Goal: Task Accomplishment & Management: Manage account settings

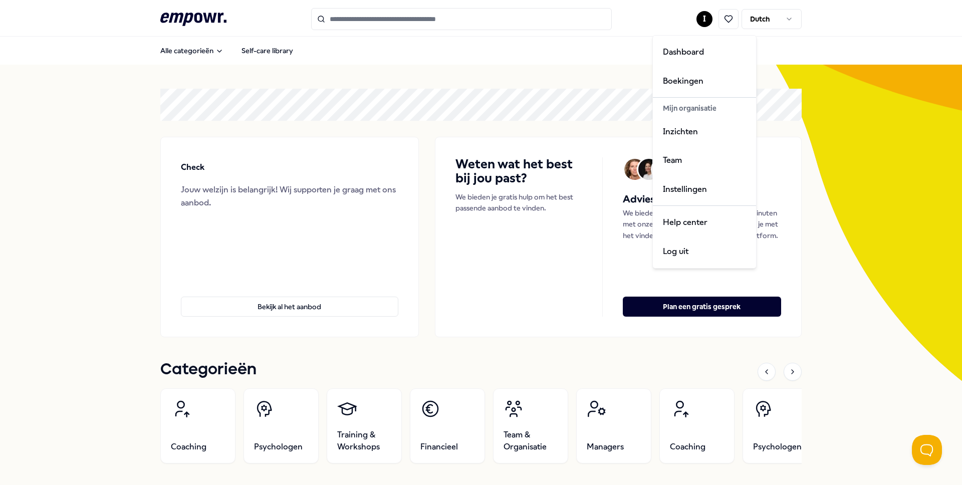
click at [706, 24] on html ".empowr-logo_svg__cls-1{fill:#03032f} I Dutch Alle categorieën Self-care librar…" at bounding box center [481, 242] width 962 height 485
click at [479, 20] on html ".empowr-logo_svg__cls-1{fill:#03032f} I Dutch Alle categorieën Self-care librar…" at bounding box center [481, 242] width 962 height 485
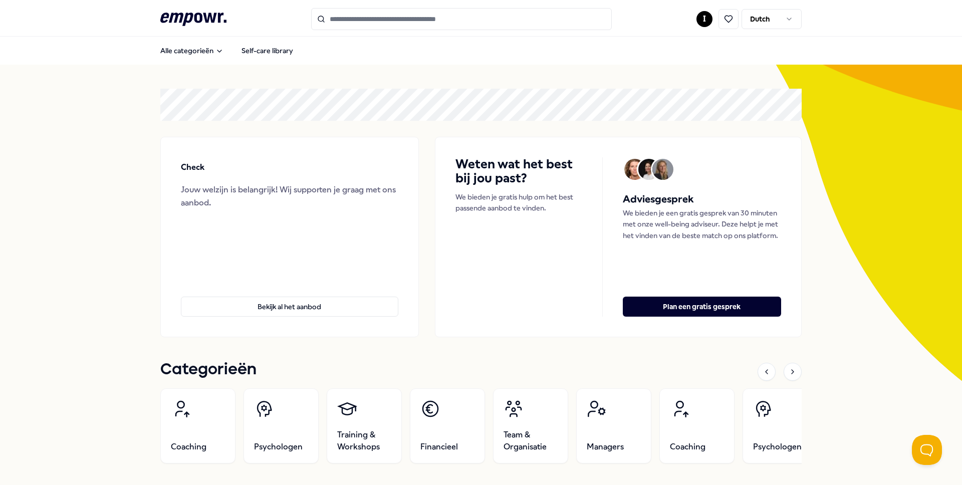
click at [478, 22] on input "Search for products, categories or subcategories" at bounding box center [461, 19] width 301 height 22
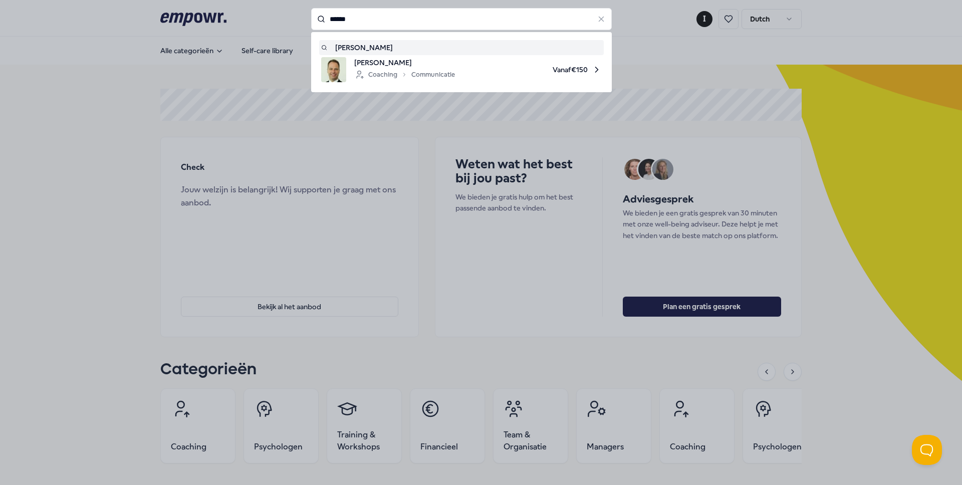
type input "******"
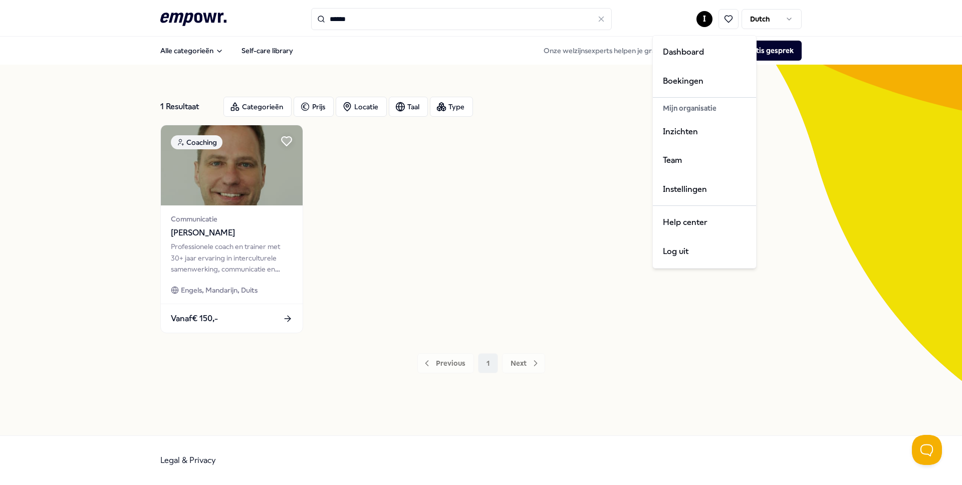
click at [697, 23] on html ".empowr-logo_svg__cls-1{fill:#03032f} ****** I Dutch Alle categorieën Self-care…" at bounding box center [481, 242] width 962 height 485
click at [686, 155] on div "Team" at bounding box center [704, 160] width 99 height 29
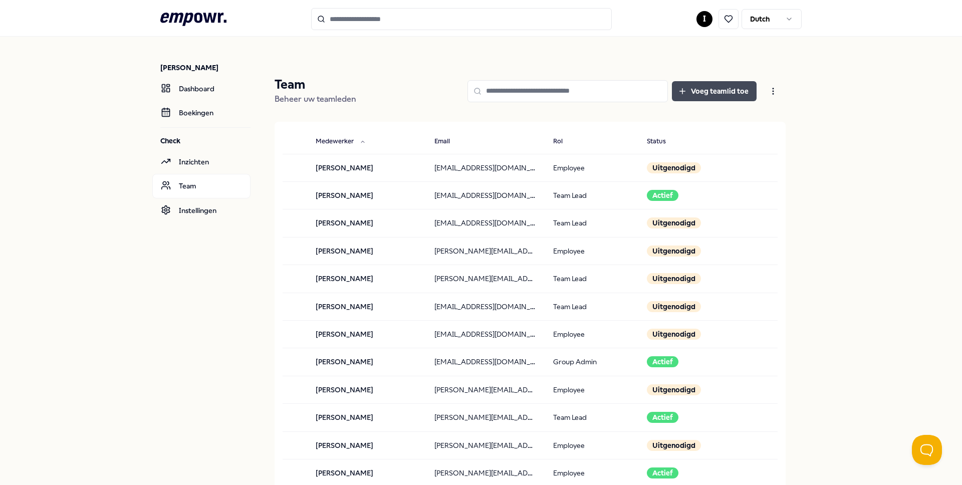
click at [735, 90] on button "Voeg teamlid toe" at bounding box center [714, 91] width 85 height 20
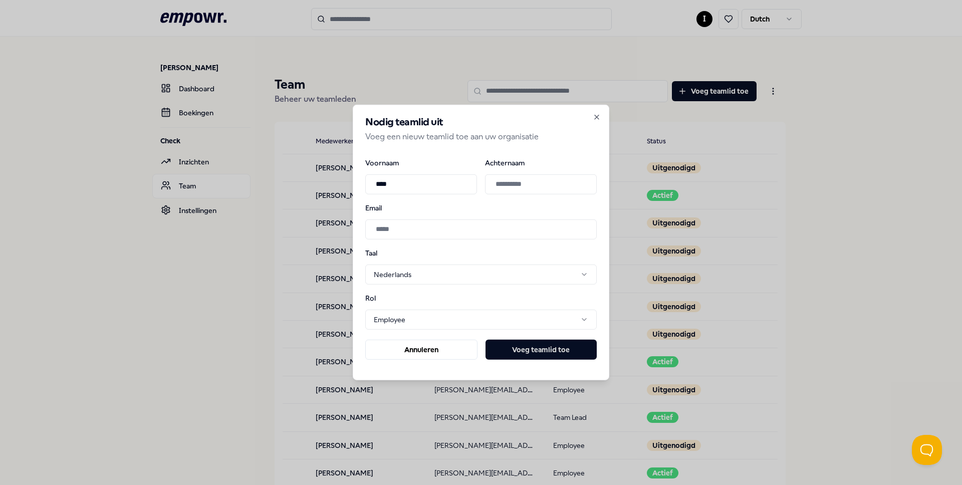
type input "****"
type input "*****"
type input "**********"
click at [554, 349] on button "Voeg teamlid toe" at bounding box center [541, 350] width 111 height 20
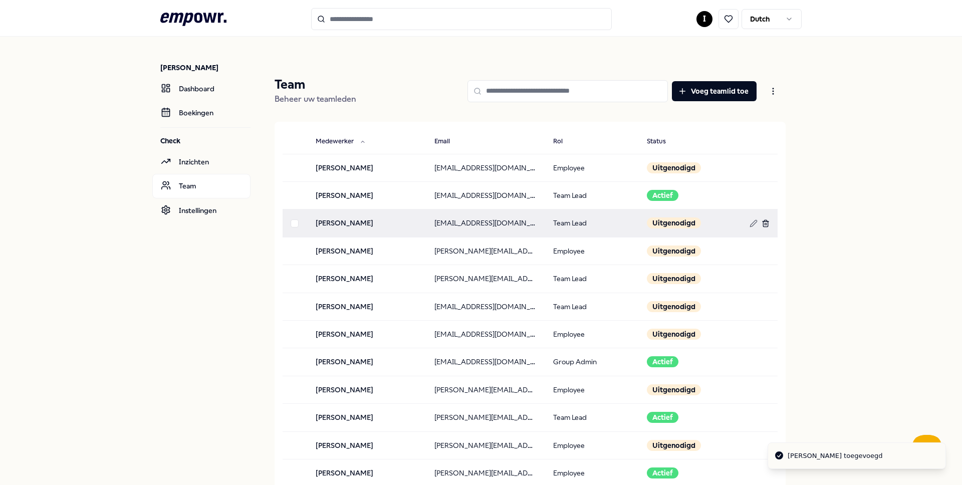
click at [768, 220] on icon at bounding box center [766, 223] width 8 height 8
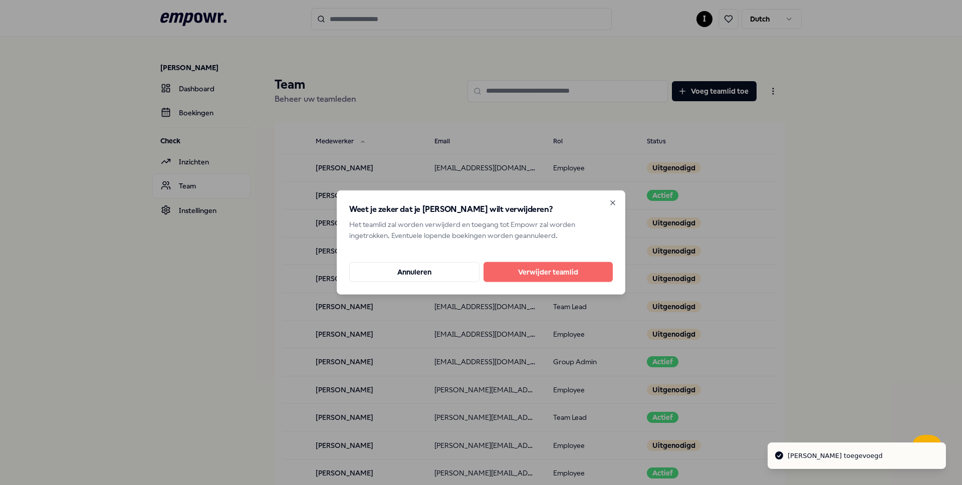
click at [601, 273] on button "Verwijder teamlid" at bounding box center [548, 272] width 129 height 20
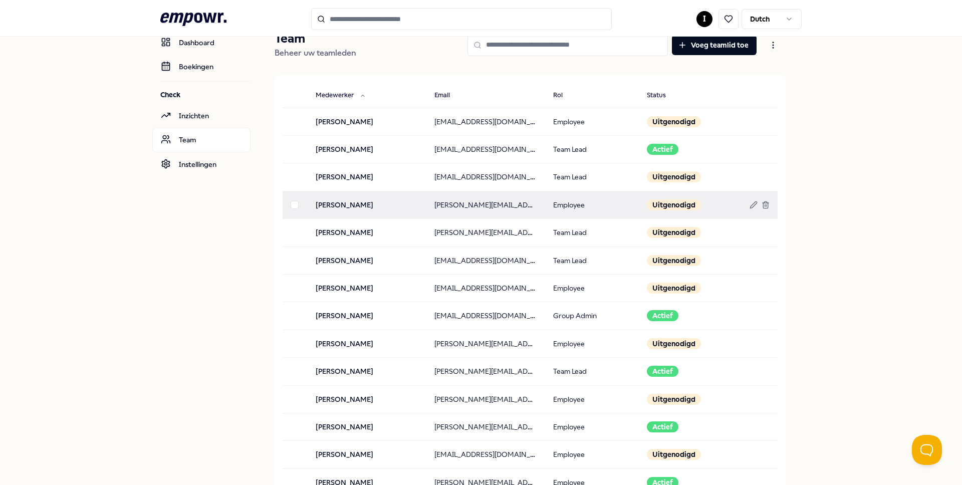
scroll to position [40, 0]
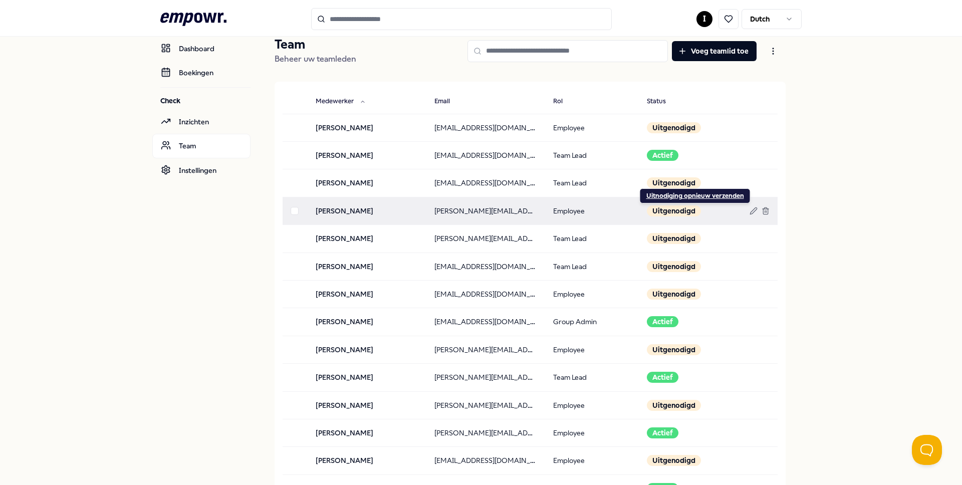
click at [682, 196] on div "Uitnodiging opnieuw verzenden" at bounding box center [695, 196] width 98 height 8
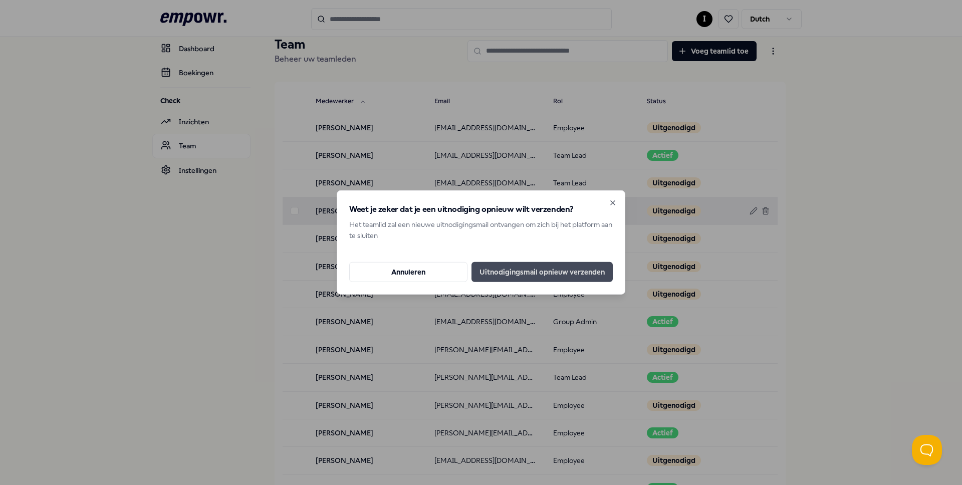
click at [586, 270] on button "Uitnodigingsmail opnieuw verzenden" at bounding box center [541, 272] width 141 height 20
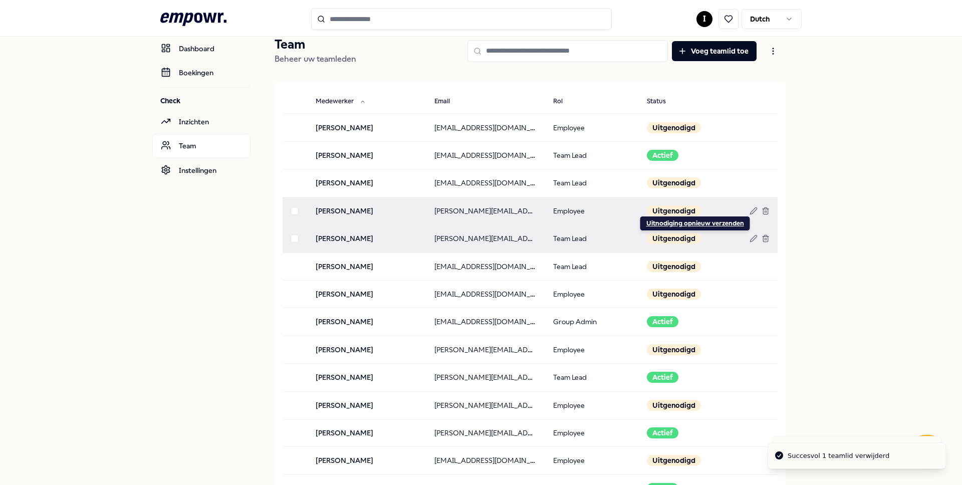
click at [676, 225] on div "Uitnodiging opnieuw verzenden" at bounding box center [695, 223] width 98 height 8
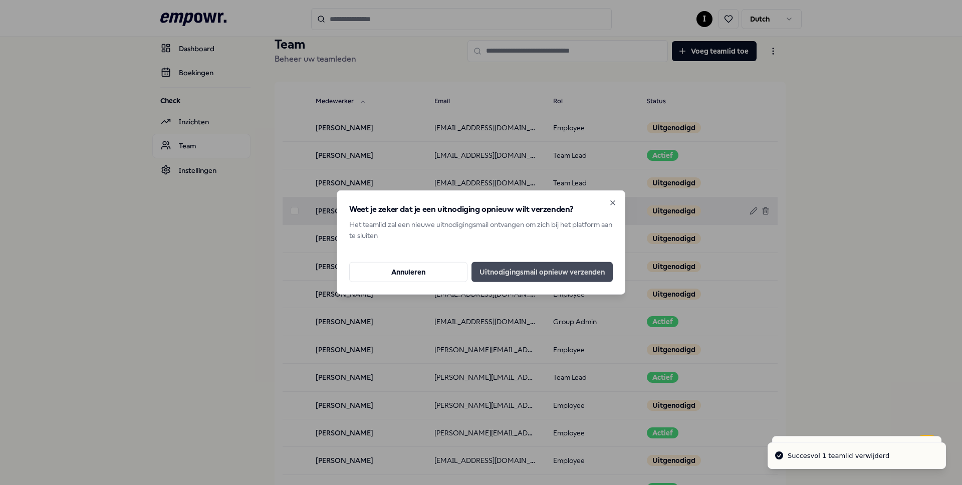
click at [546, 274] on button "Uitnodigingsmail opnieuw verzenden" at bounding box center [541, 272] width 141 height 20
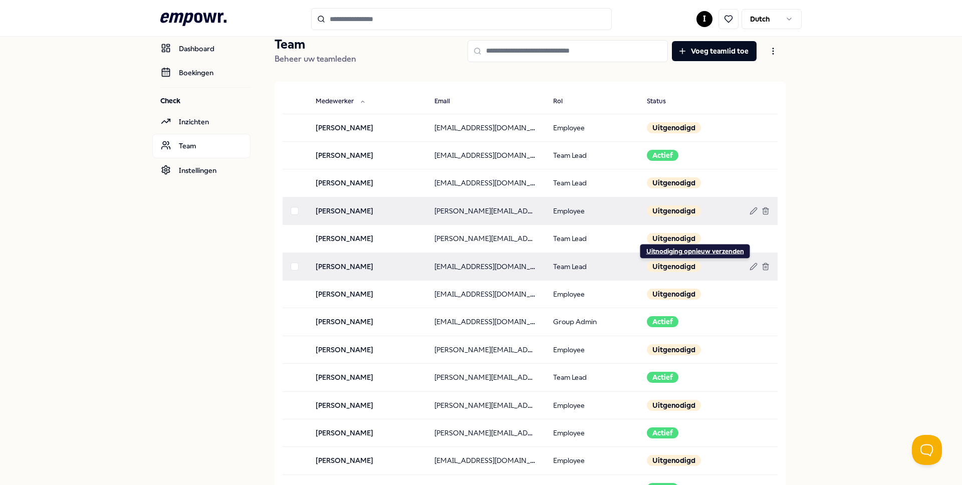
click at [690, 252] on div "Uitnodiging opnieuw verzenden" at bounding box center [695, 252] width 98 height 8
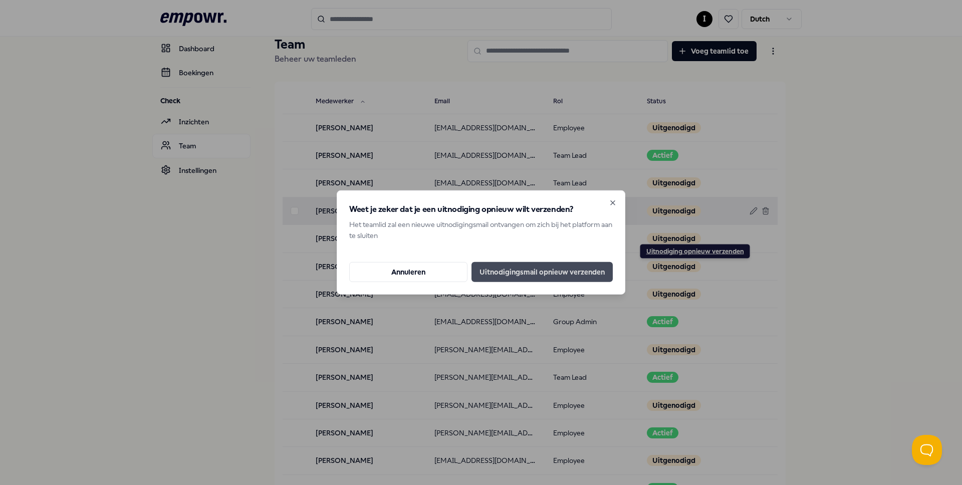
click at [562, 275] on button "Uitnodigingsmail opnieuw verzenden" at bounding box center [541, 272] width 141 height 20
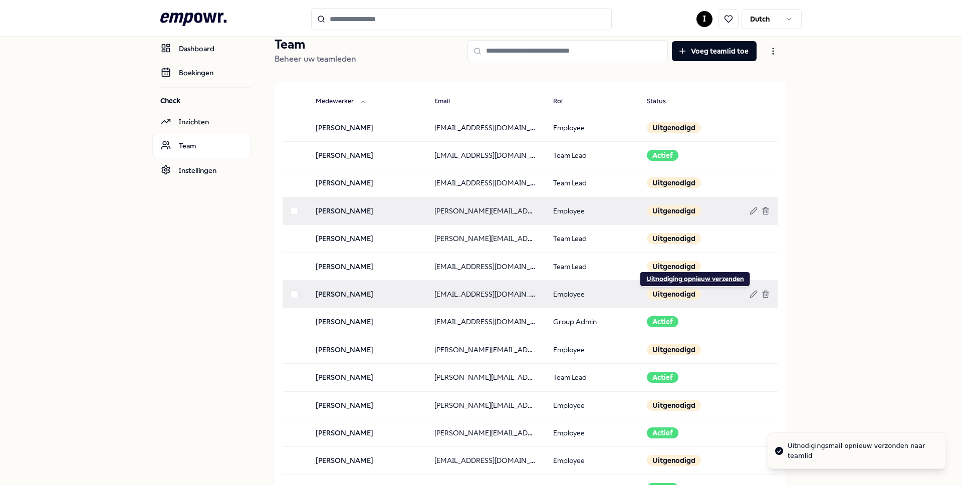
click at [681, 280] on div "Uitnodiging opnieuw verzenden" at bounding box center [695, 279] width 98 height 8
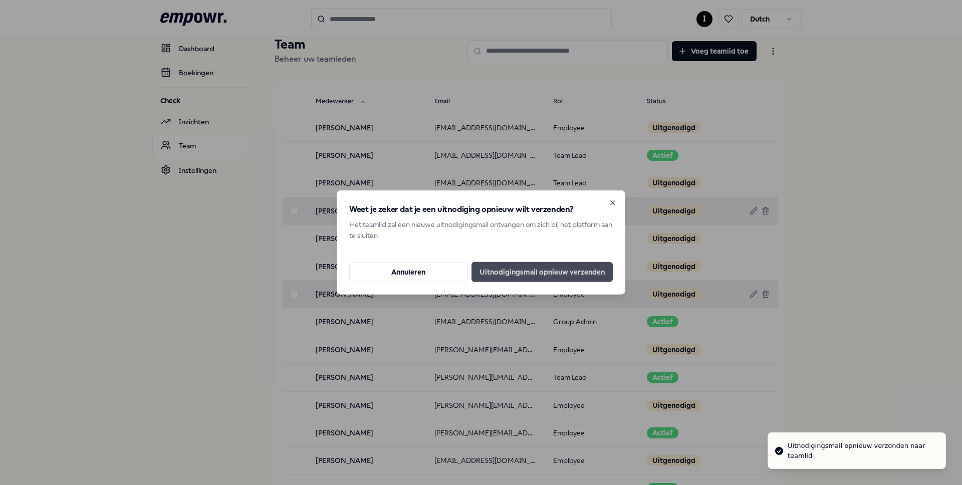
click at [580, 271] on button "Uitnodigingsmail opnieuw verzenden" at bounding box center [541, 272] width 141 height 20
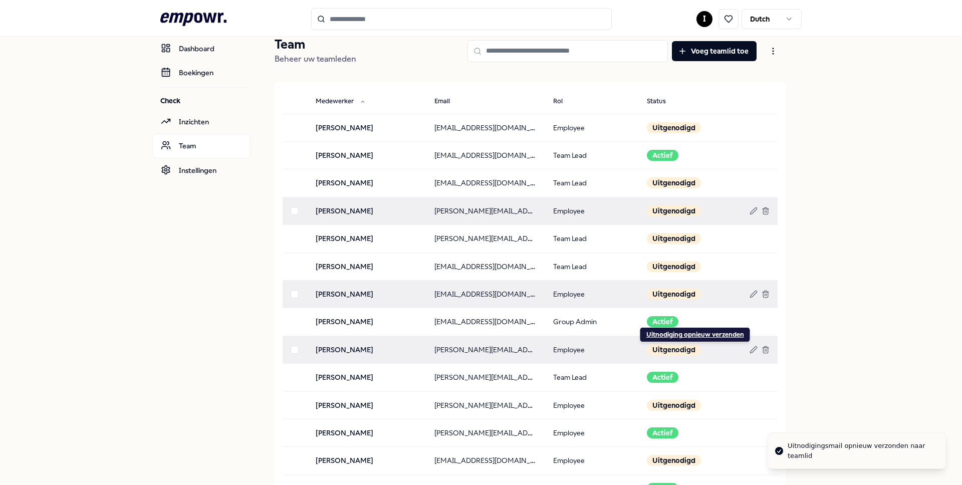
click at [677, 334] on div "Uitnodiging opnieuw verzenden" at bounding box center [695, 335] width 98 height 8
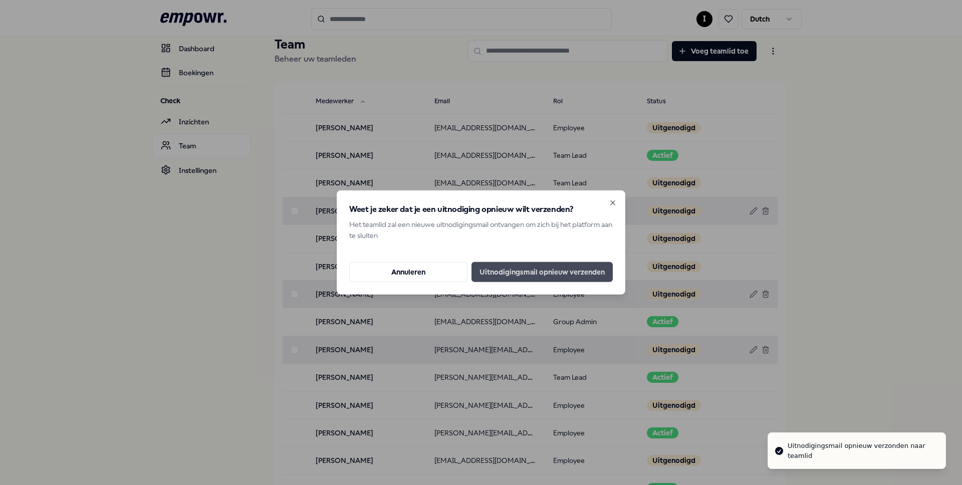
click at [567, 270] on button "Uitnodigingsmail opnieuw verzenden" at bounding box center [541, 272] width 141 height 20
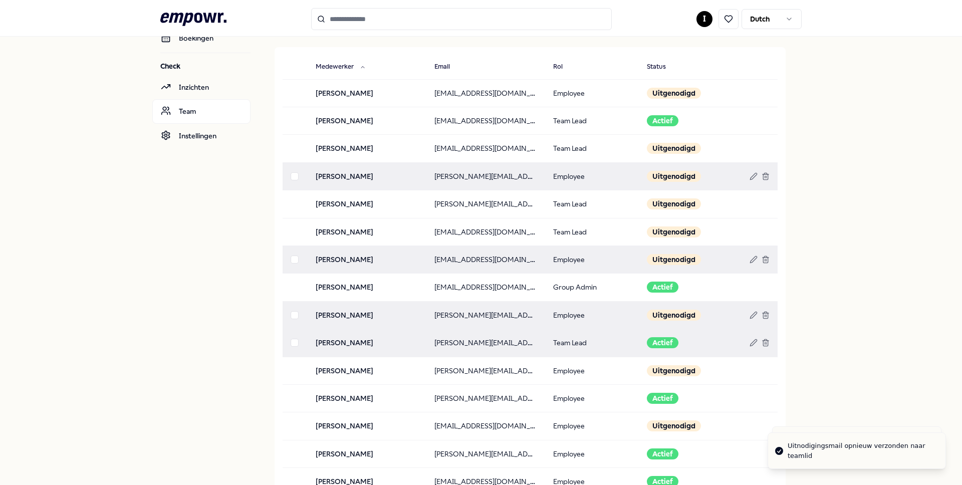
scroll to position [77, 0]
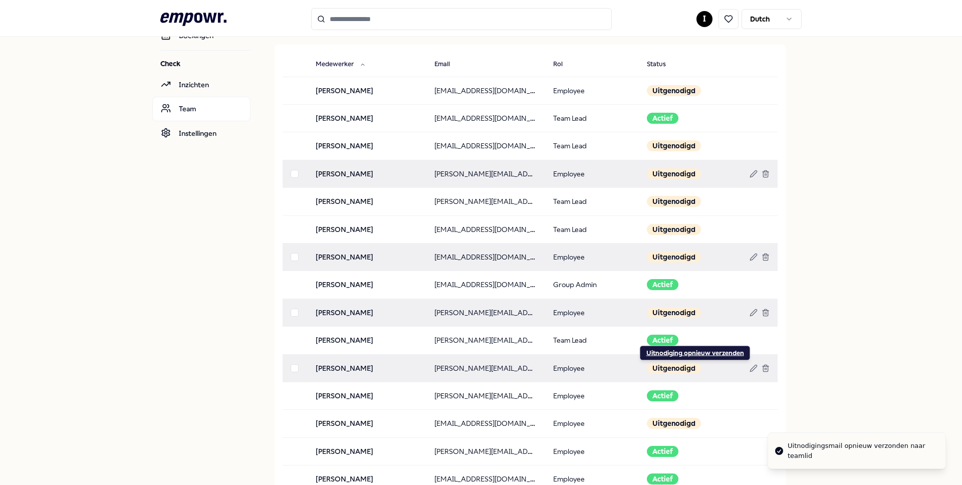
click at [681, 354] on div "Uitnodiging opnieuw verzenden" at bounding box center [695, 353] width 98 height 8
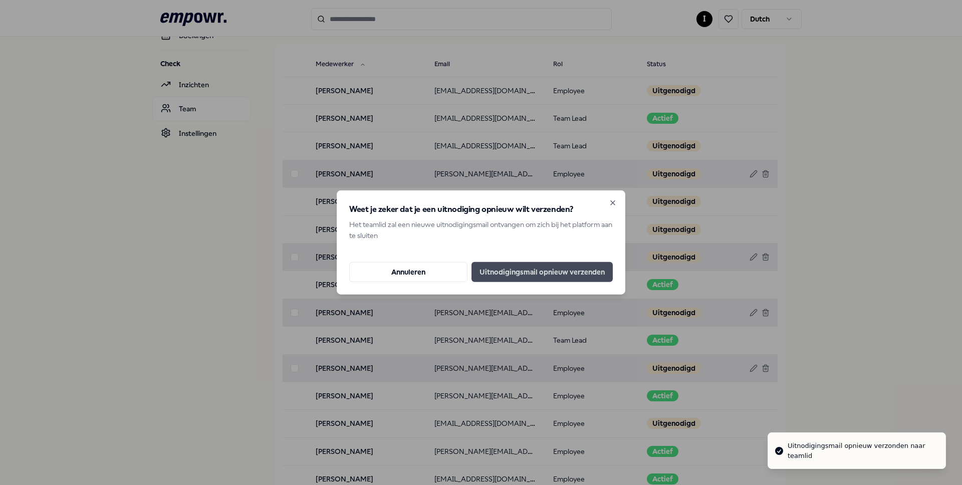
click at [539, 270] on button "Uitnodigingsmail opnieuw verzenden" at bounding box center [541, 272] width 141 height 20
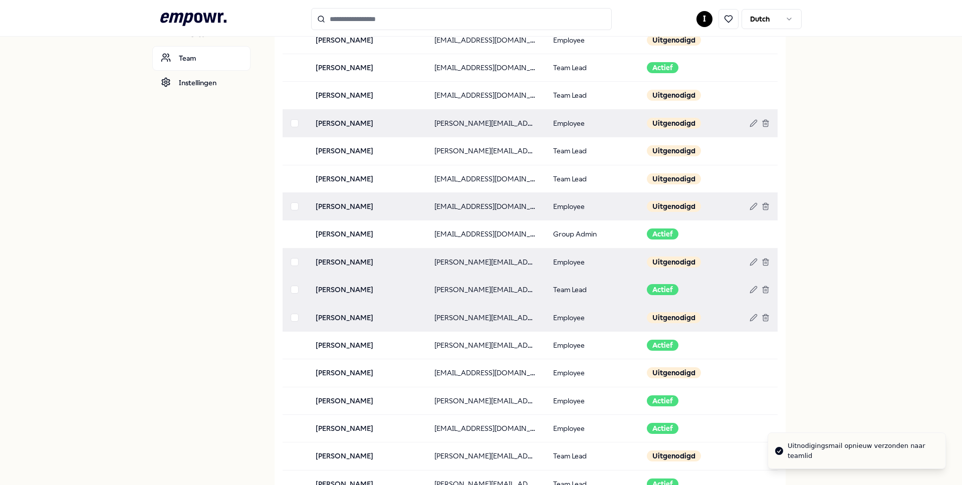
scroll to position [130, 0]
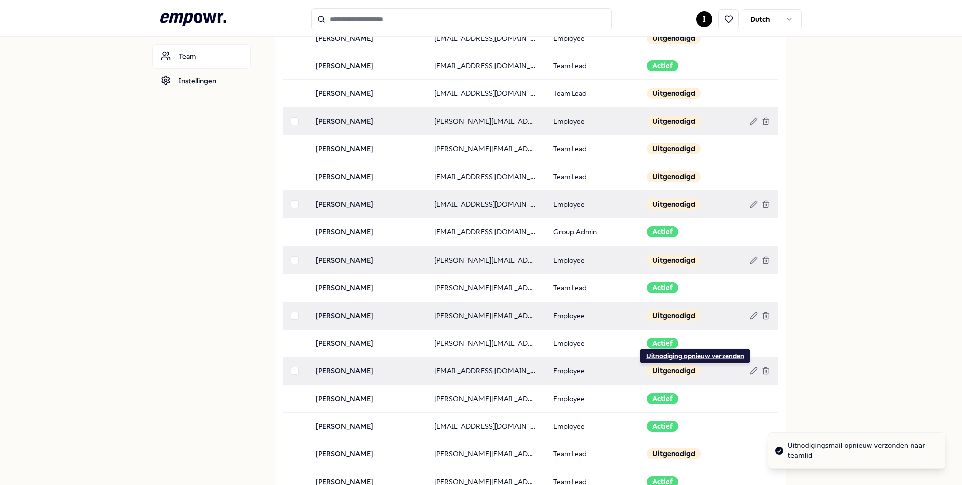
click at [685, 357] on div "Uitnodiging opnieuw verzenden" at bounding box center [695, 356] width 98 height 8
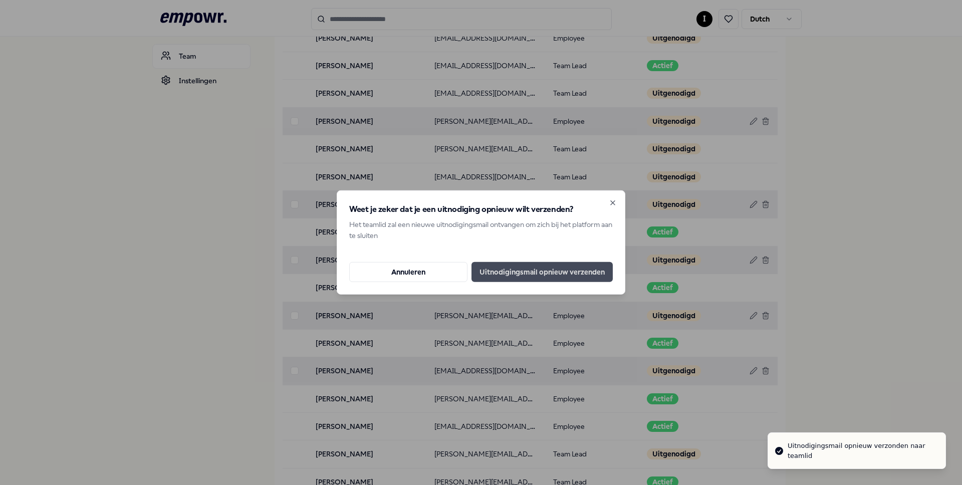
click at [588, 274] on button "Uitnodigingsmail opnieuw verzenden" at bounding box center [541, 272] width 141 height 20
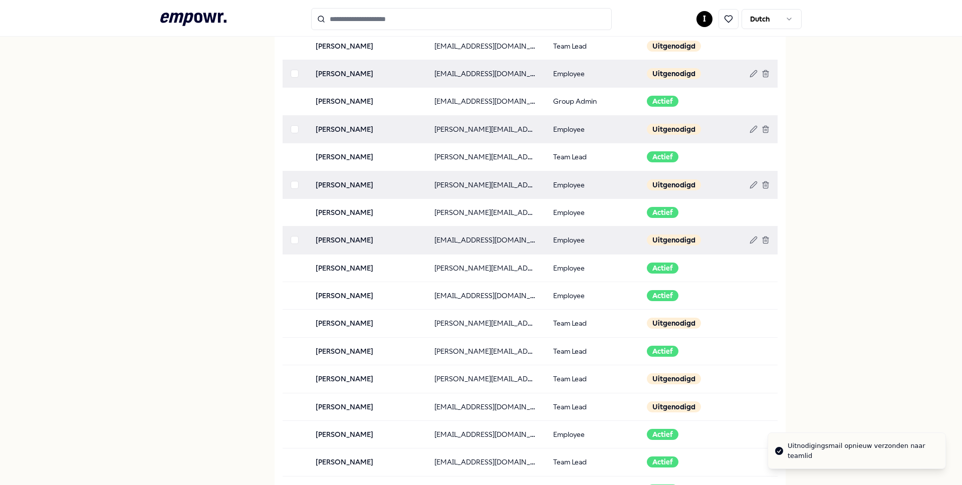
scroll to position [264, 0]
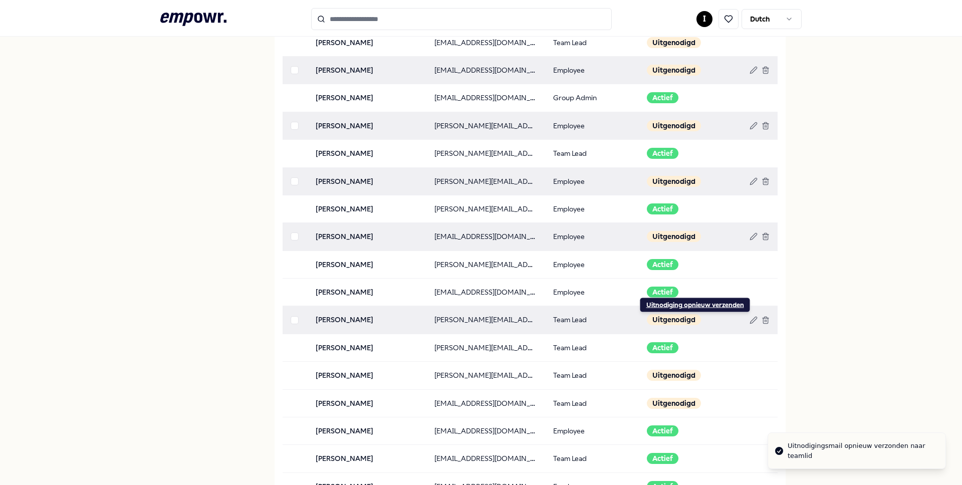
click at [673, 304] on div "Uitnodiging opnieuw verzenden" at bounding box center [695, 305] width 98 height 8
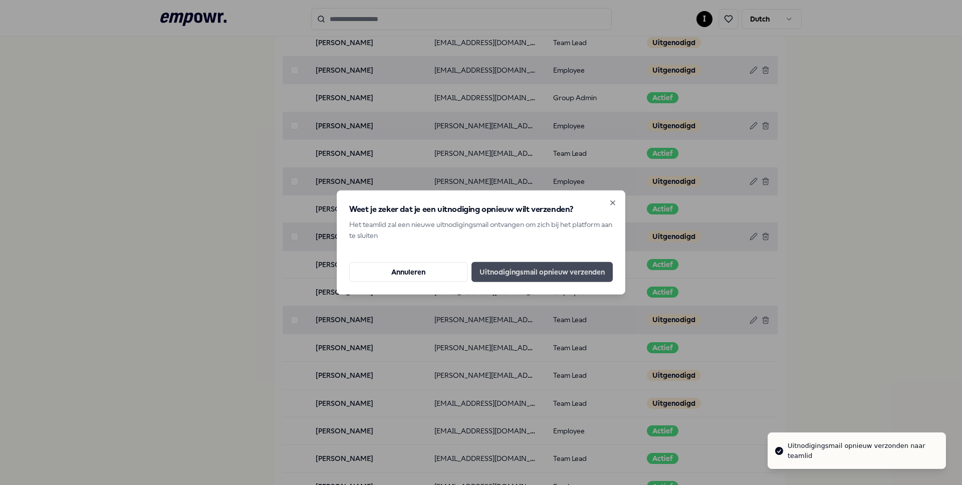
click at [592, 265] on button "Uitnodigingsmail opnieuw verzenden" at bounding box center [541, 272] width 141 height 20
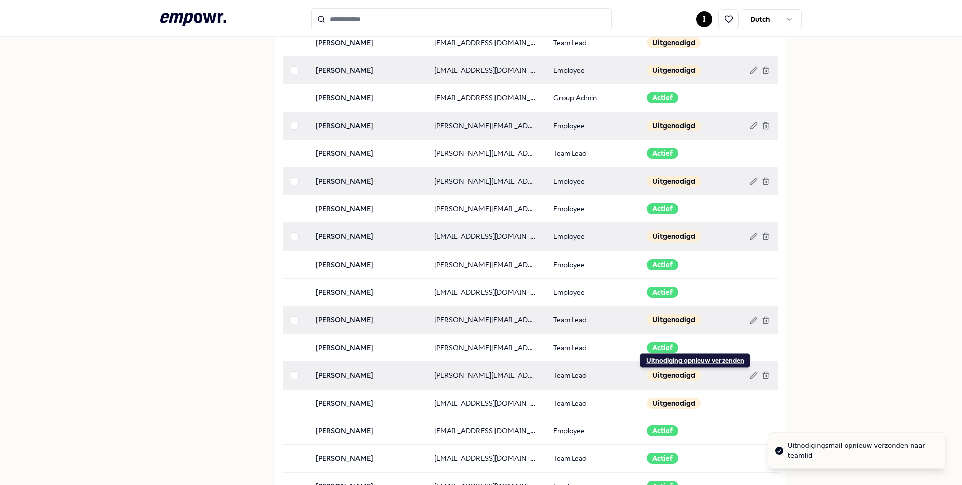
click at [666, 362] on div "Uitnodiging opnieuw verzenden" at bounding box center [695, 361] width 98 height 8
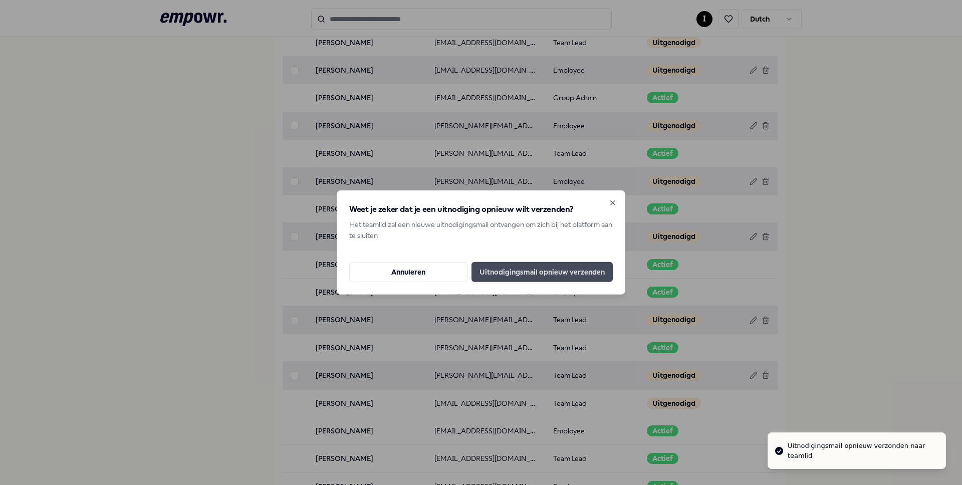
click at [542, 268] on button "Uitnodigingsmail opnieuw verzenden" at bounding box center [541, 272] width 141 height 20
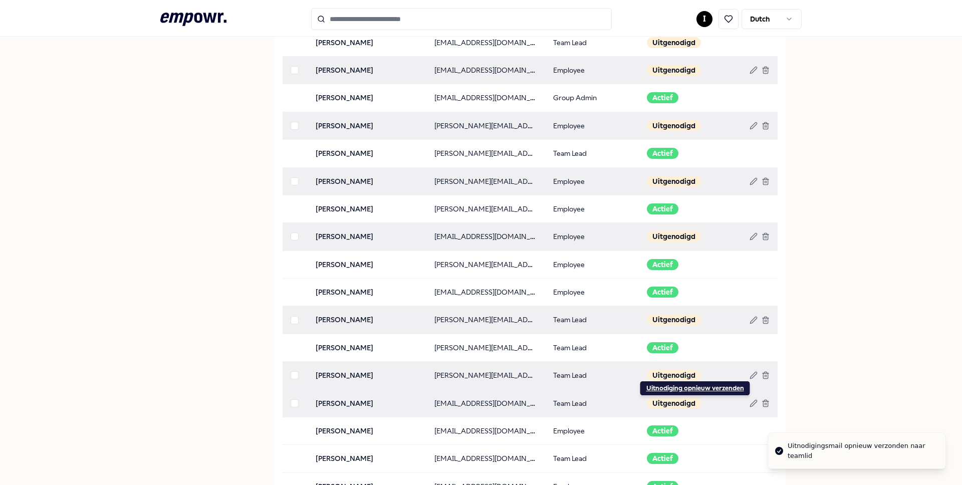
click at [675, 388] on div "Uitnodiging opnieuw verzenden" at bounding box center [695, 388] width 98 height 8
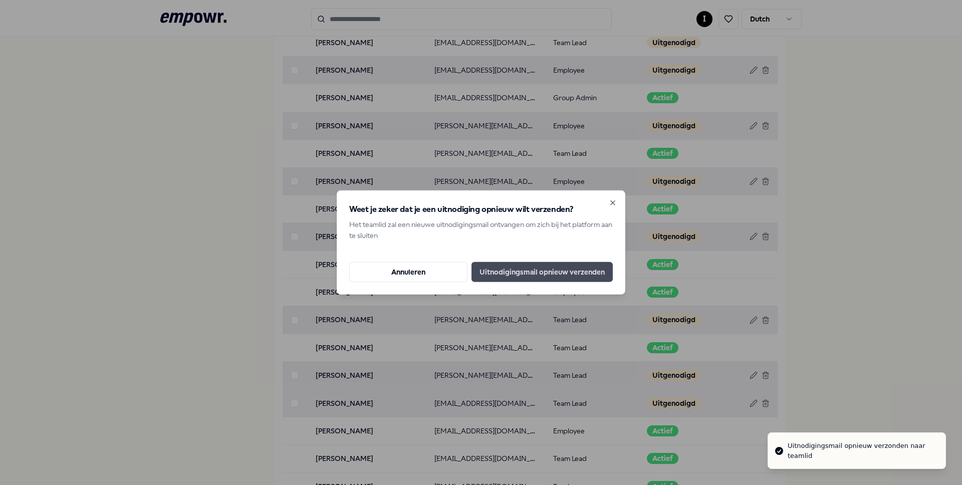
click at [553, 267] on button "Uitnodigingsmail opnieuw verzenden" at bounding box center [541, 272] width 141 height 20
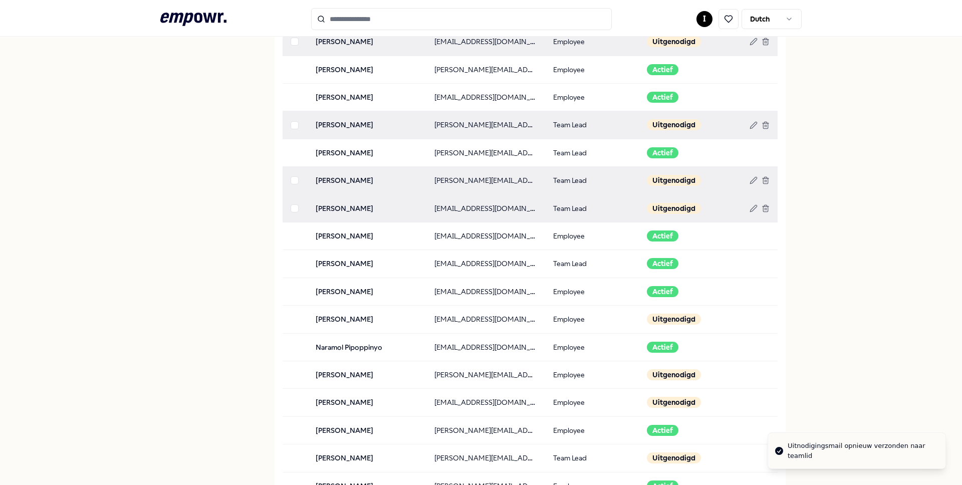
scroll to position [463, 0]
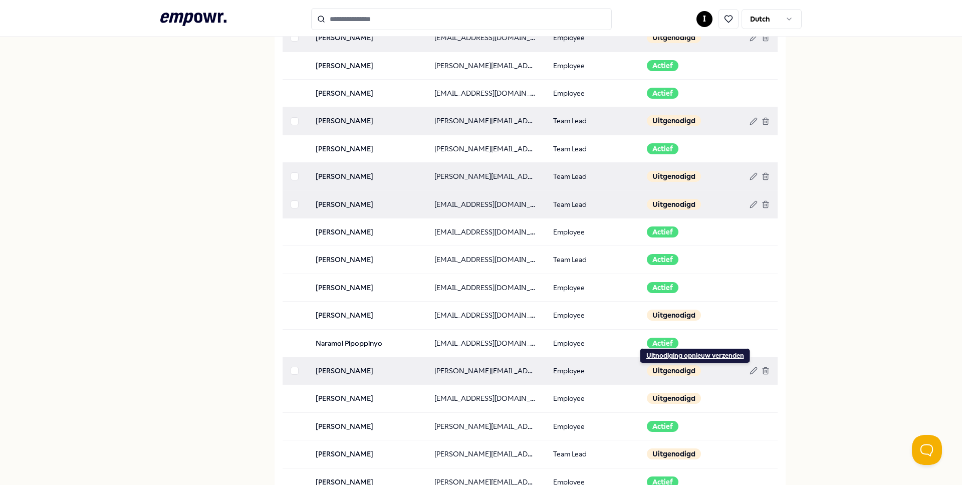
click at [668, 353] on div "Uitnodiging opnieuw verzenden" at bounding box center [695, 356] width 98 height 8
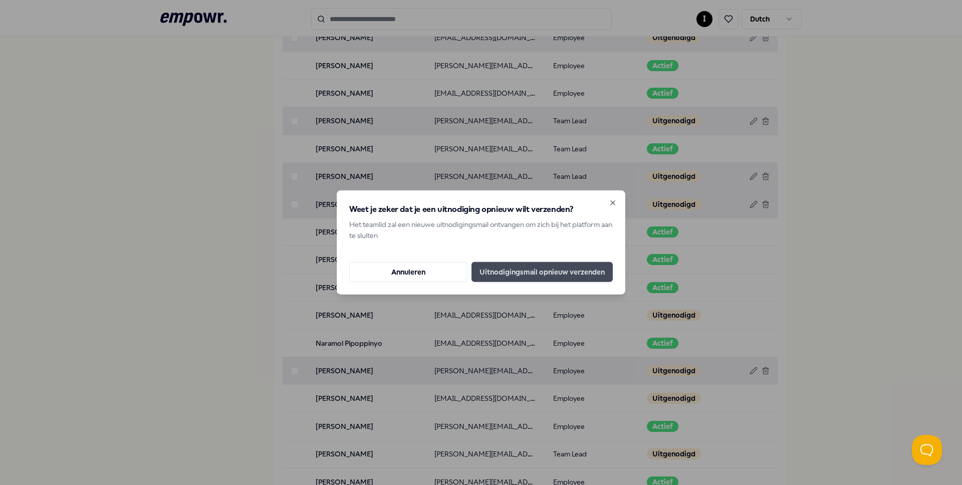
click at [570, 268] on button "Uitnodigingsmail opnieuw verzenden" at bounding box center [541, 272] width 141 height 20
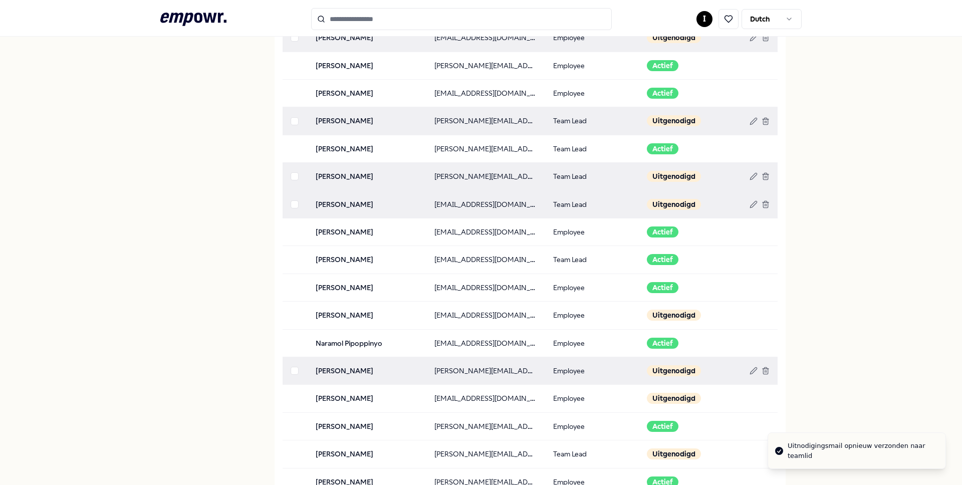
click at [676, 455] on div at bounding box center [530, 447] width 511 height 28
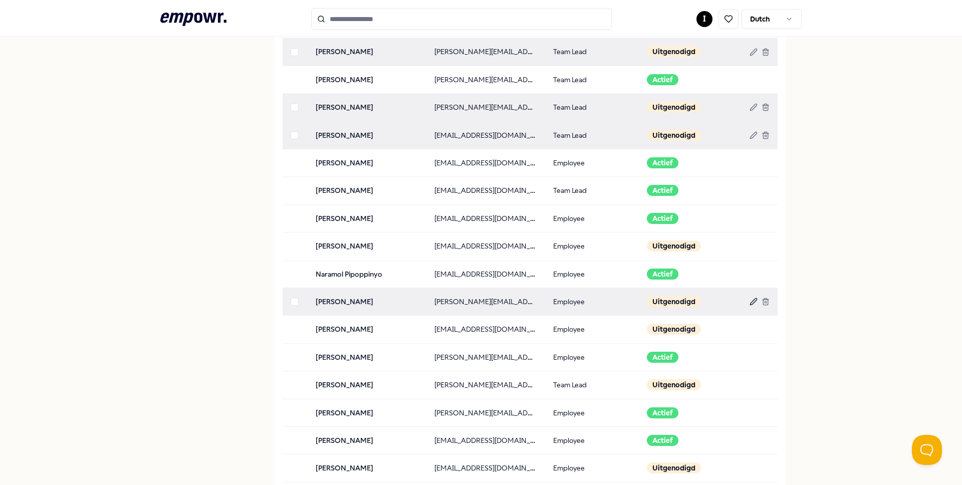
scroll to position [537, 0]
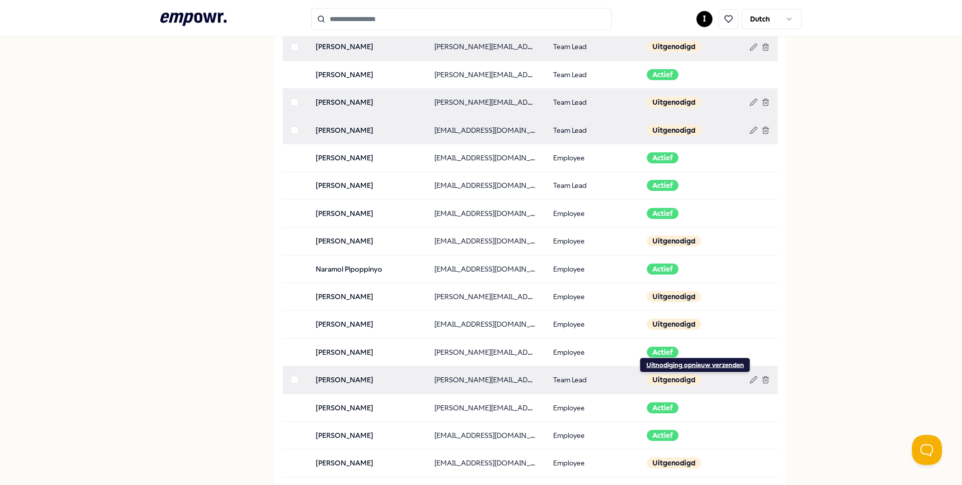
click at [686, 363] on div "Uitnodiging opnieuw verzenden" at bounding box center [695, 365] width 98 height 8
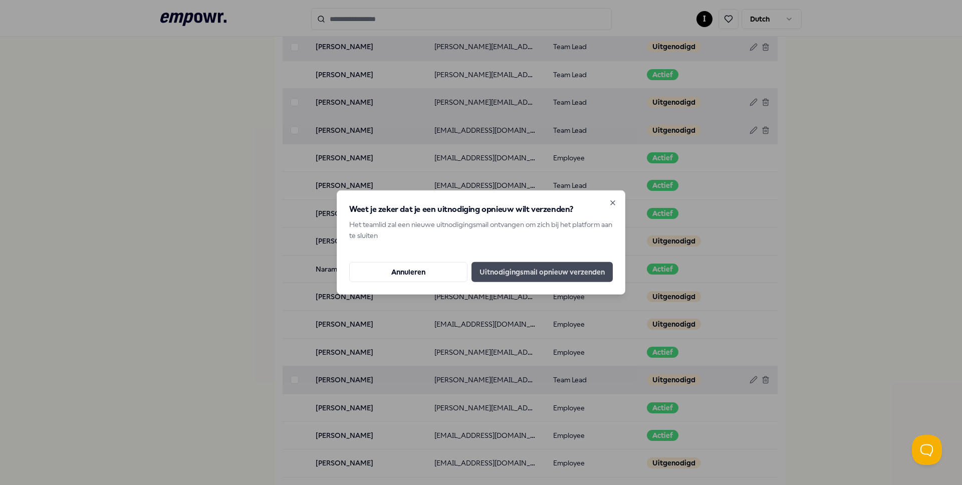
click at [589, 271] on button "Uitnodigingsmail opnieuw verzenden" at bounding box center [541, 272] width 141 height 20
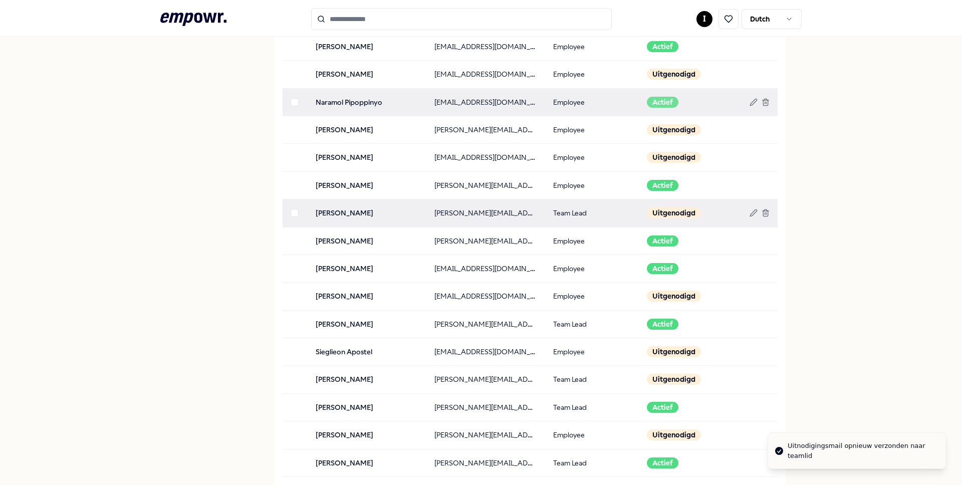
scroll to position [709, 0]
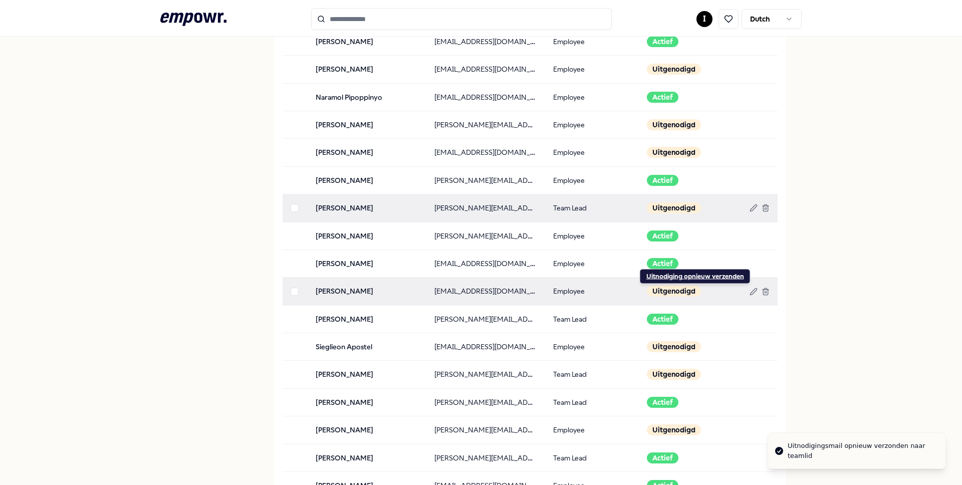
click at [681, 275] on div "Uitnodiging opnieuw verzenden" at bounding box center [695, 277] width 98 height 8
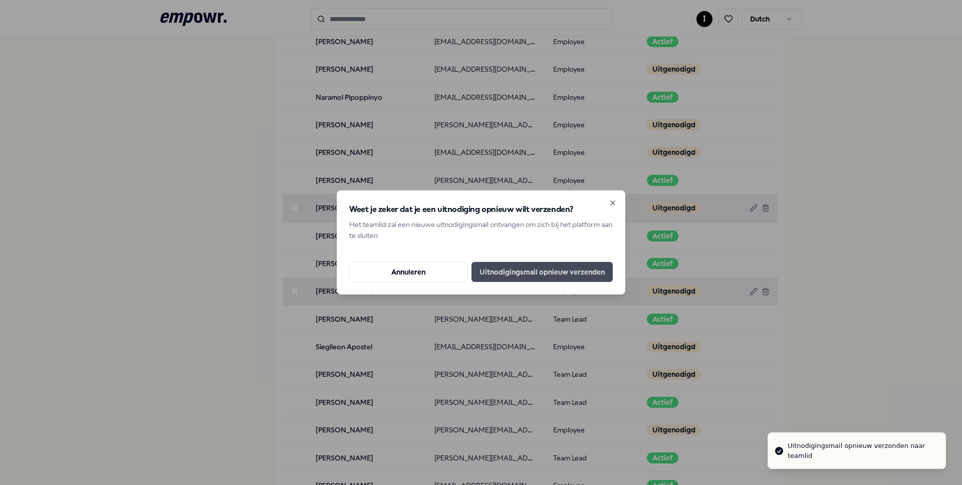
click at [576, 265] on button "Uitnodigingsmail opnieuw verzenden" at bounding box center [541, 272] width 141 height 20
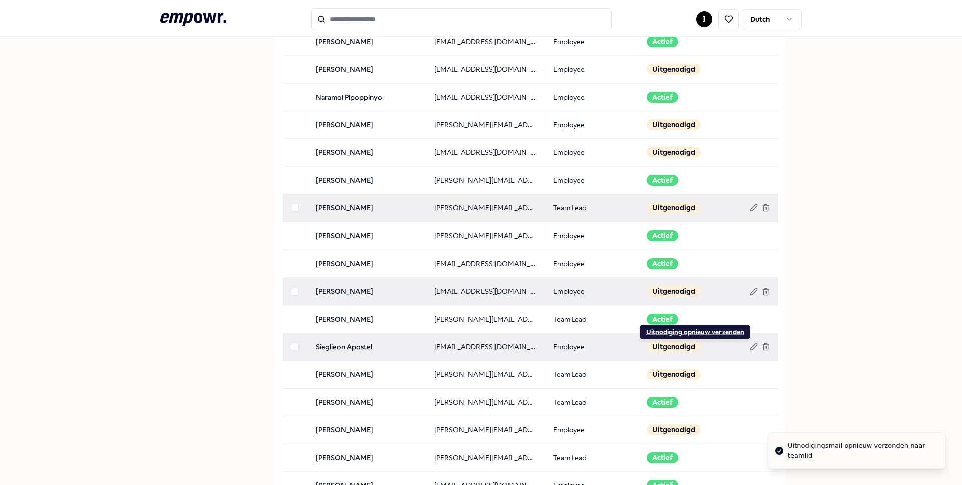
click at [676, 333] on div "Uitnodiging opnieuw verzenden" at bounding box center [695, 332] width 98 height 8
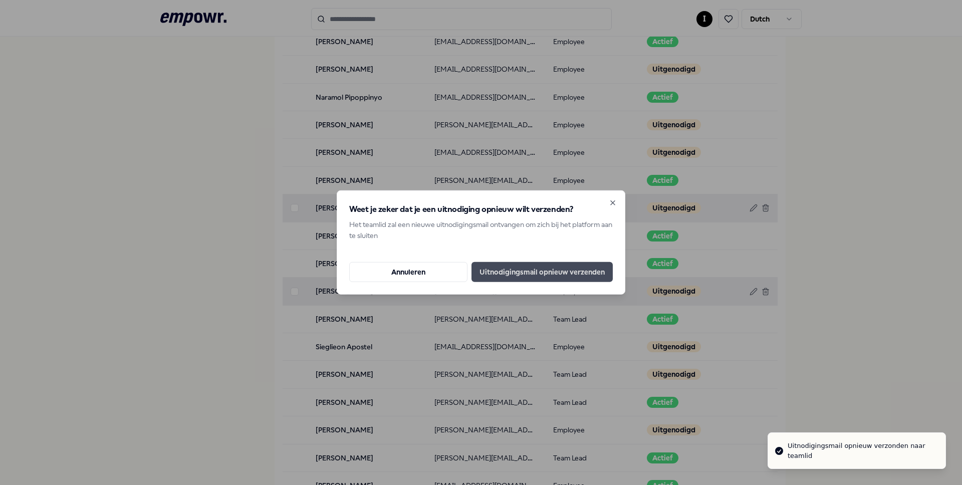
click at [565, 270] on button "Uitnodigingsmail opnieuw verzenden" at bounding box center [541, 272] width 141 height 20
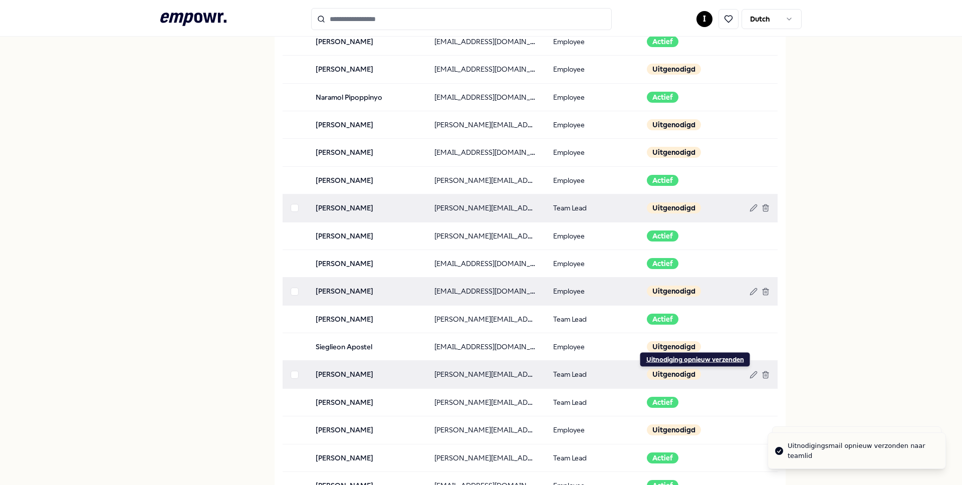
click at [679, 358] on div "Uitnodiging opnieuw verzenden" at bounding box center [695, 360] width 98 height 8
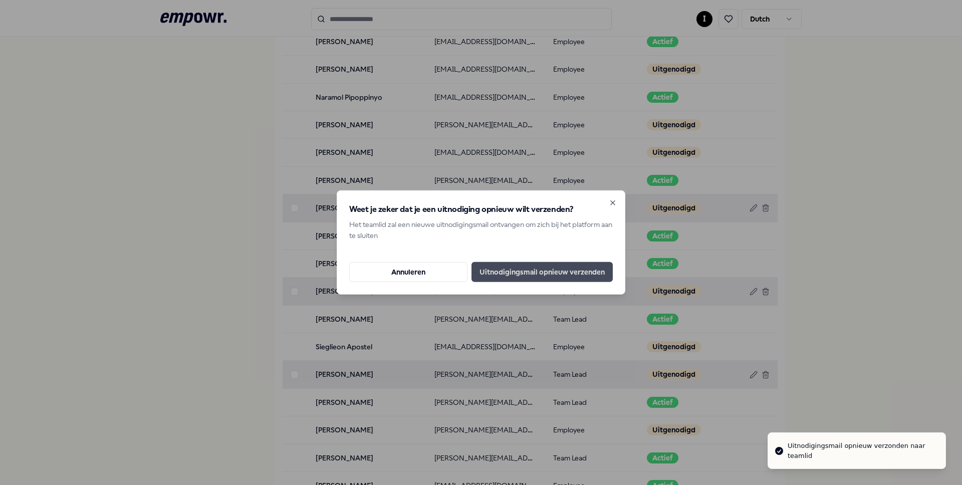
click at [539, 265] on button "Uitnodigingsmail opnieuw verzenden" at bounding box center [541, 272] width 141 height 20
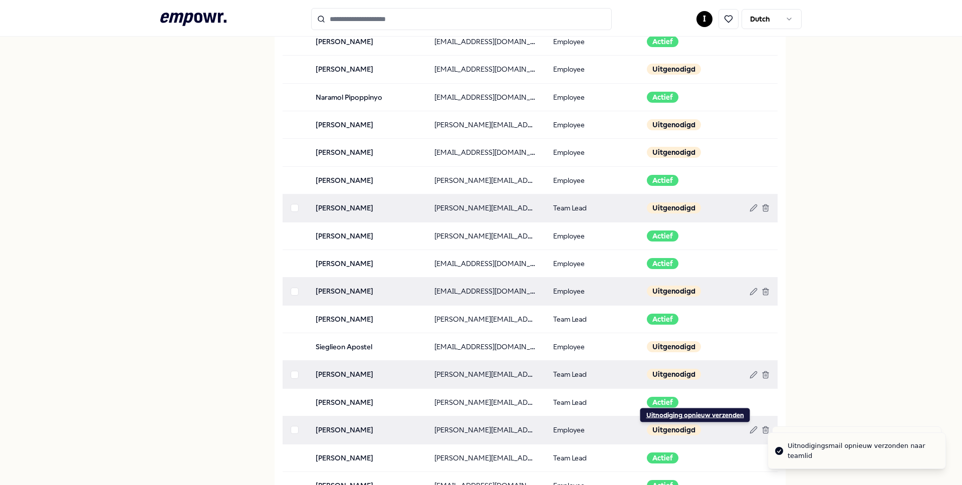
click at [672, 418] on div "Uitnodiging opnieuw verzenden" at bounding box center [695, 415] width 98 height 8
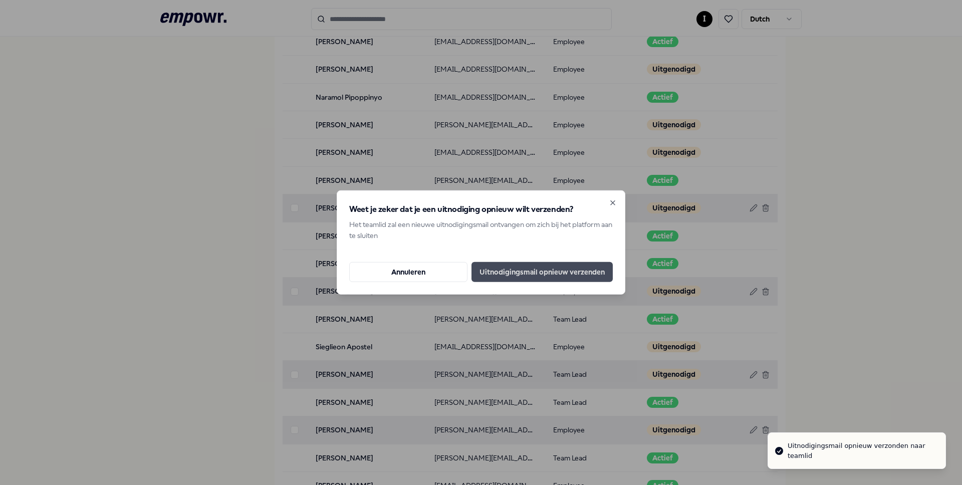
click at [576, 271] on button "Uitnodigingsmail opnieuw verzenden" at bounding box center [541, 272] width 141 height 20
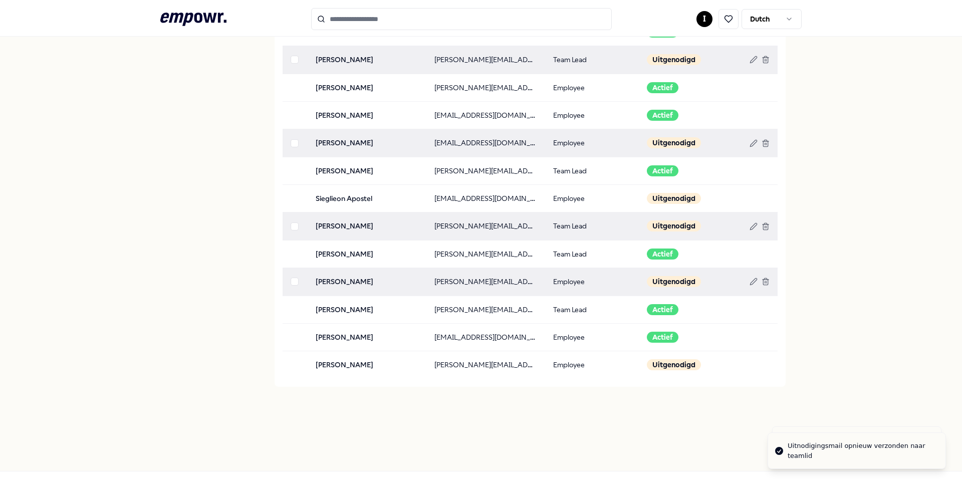
scroll to position [859, 0]
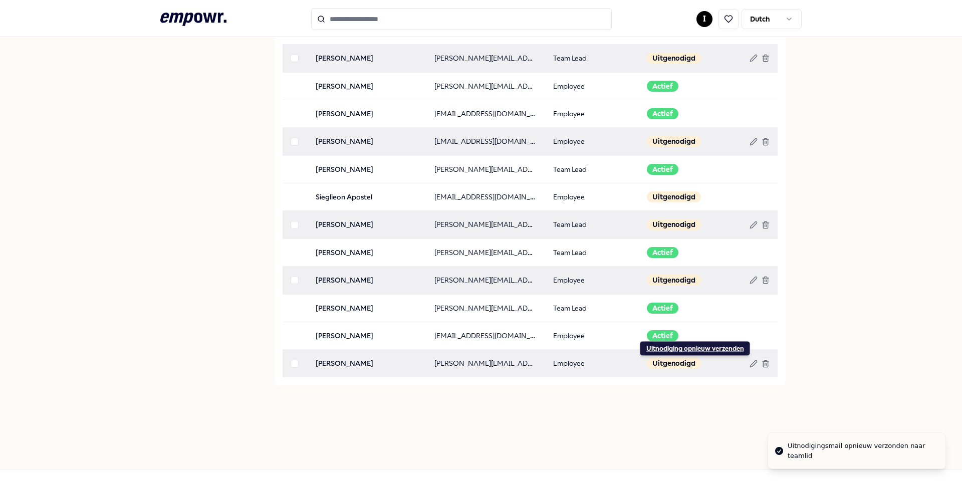
click at [659, 341] on div "Uitnodiging opnieuw verzenden Uitnodiging opnieuw verzenden" at bounding box center [695, 348] width 111 height 15
click at [659, 346] on div "Uitnodiging opnieuw verzenden" at bounding box center [695, 349] width 98 height 8
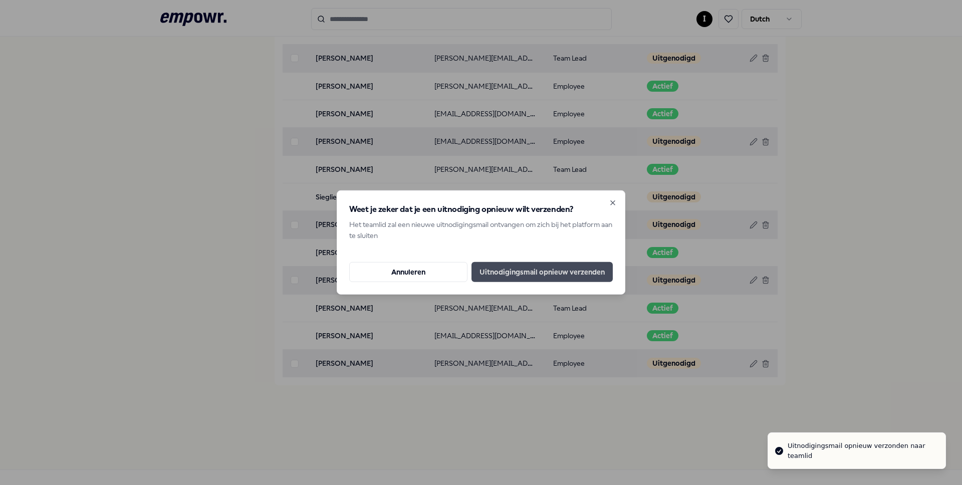
click at [585, 278] on button "Uitnodigingsmail opnieuw verzenden" at bounding box center [541, 272] width 141 height 20
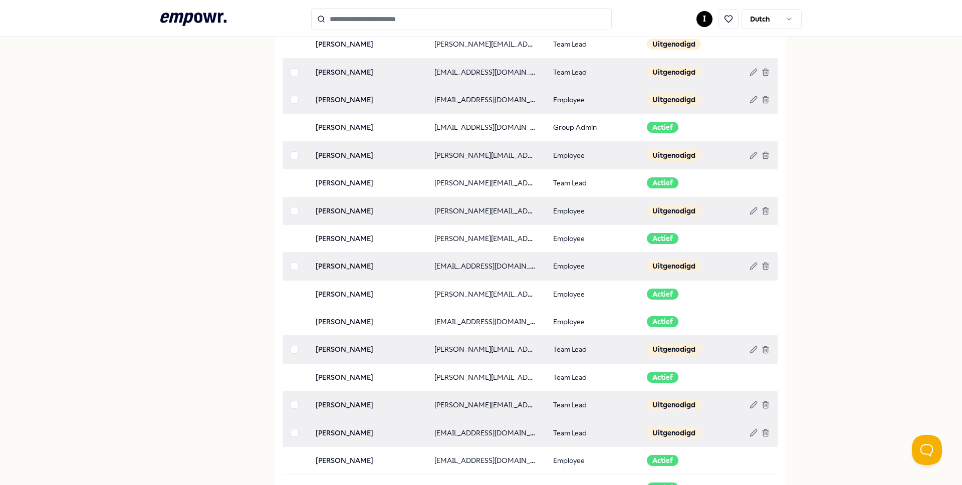
scroll to position [0, 0]
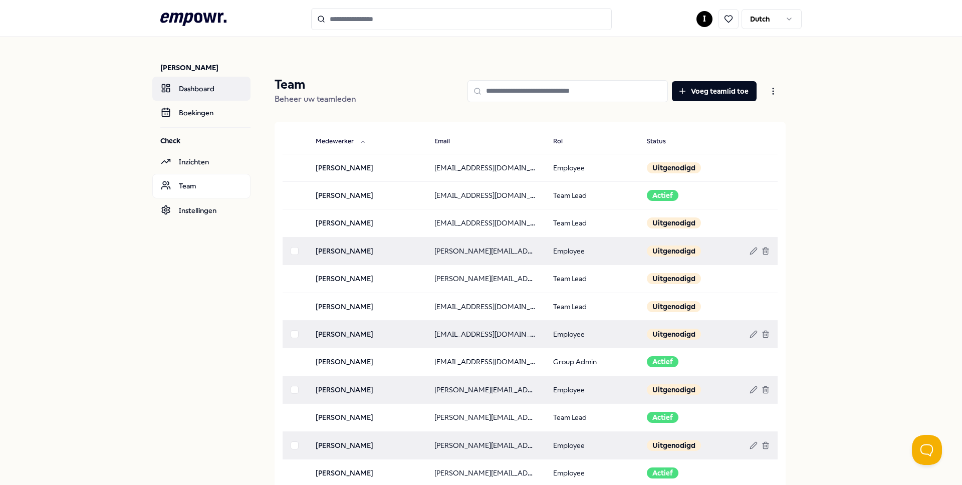
click at [209, 88] on link "Dashboard" at bounding box center [201, 89] width 98 height 24
